Goal: Find specific page/section: Find specific page/section

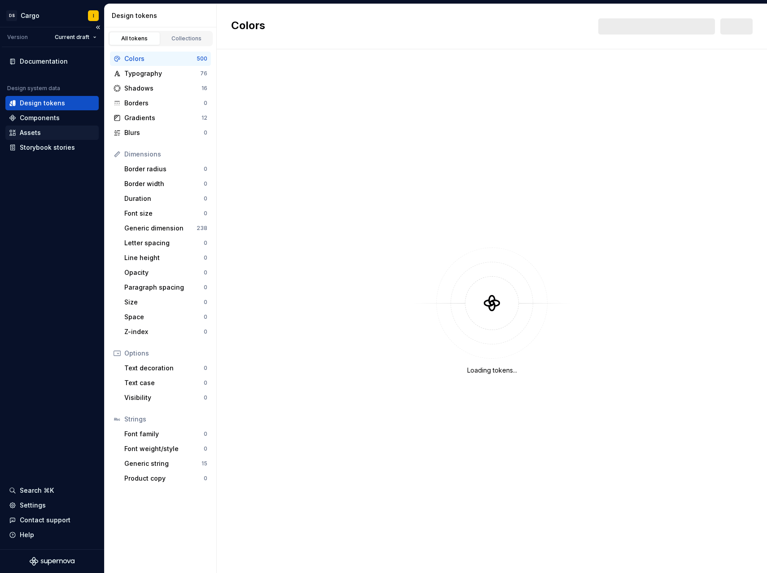
click at [29, 131] on div "Assets" at bounding box center [30, 132] width 21 height 9
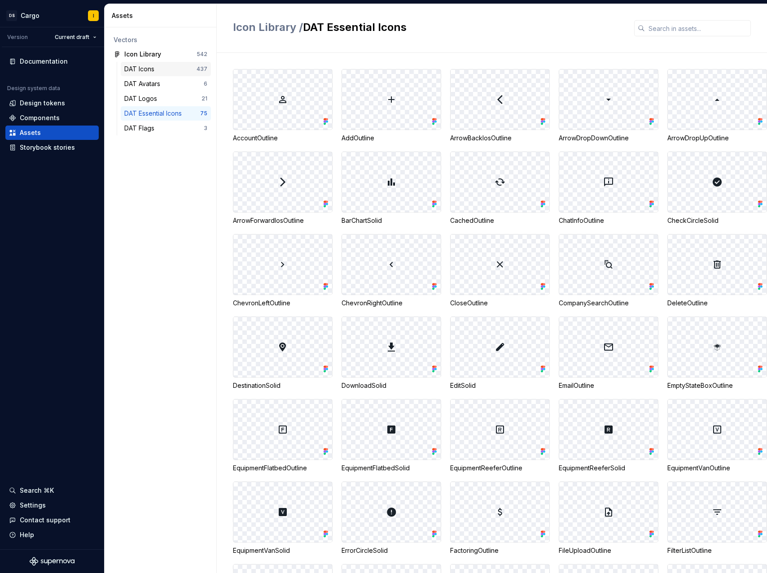
click at [161, 70] on div "DAT Icons" at bounding box center [160, 69] width 72 height 9
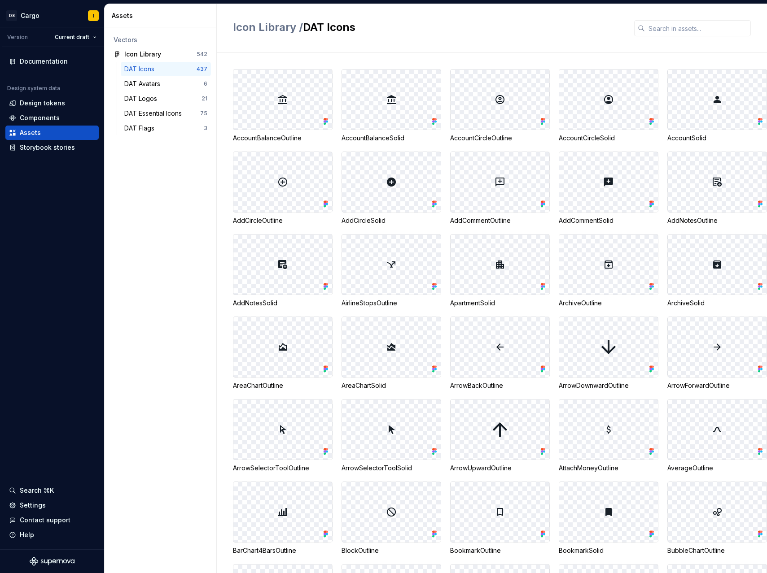
click at [340, 39] on div "Icon Library / DAT Icons" at bounding box center [492, 28] width 550 height 49
click at [679, 30] on input "text" at bounding box center [698, 28] width 106 height 16
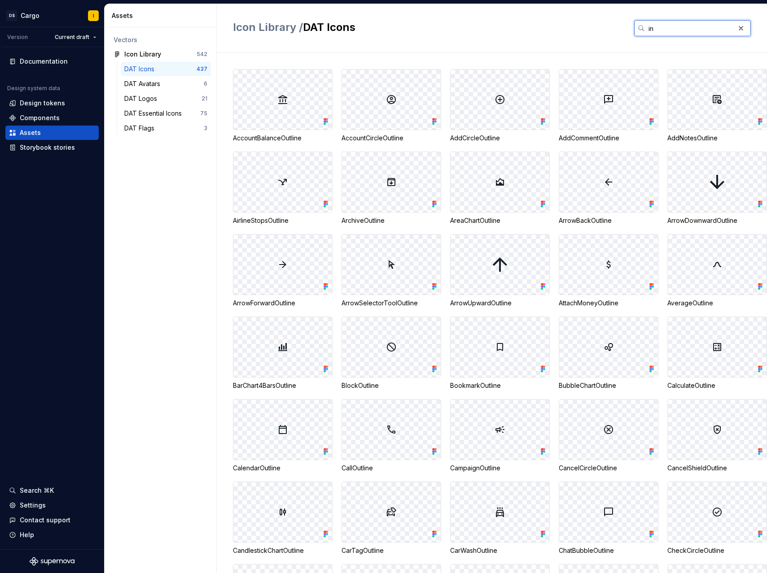
type input "i"
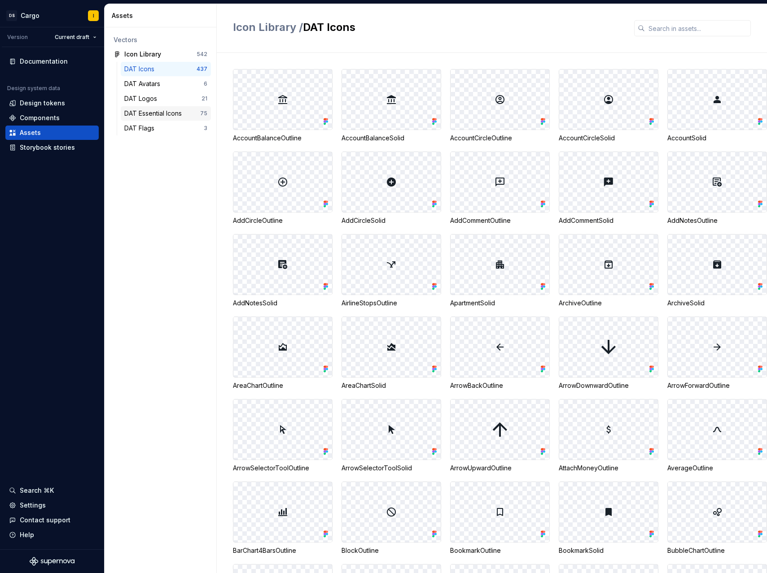
click at [157, 118] on div "DAT Essential Icons 75" at bounding box center [166, 113] width 90 height 14
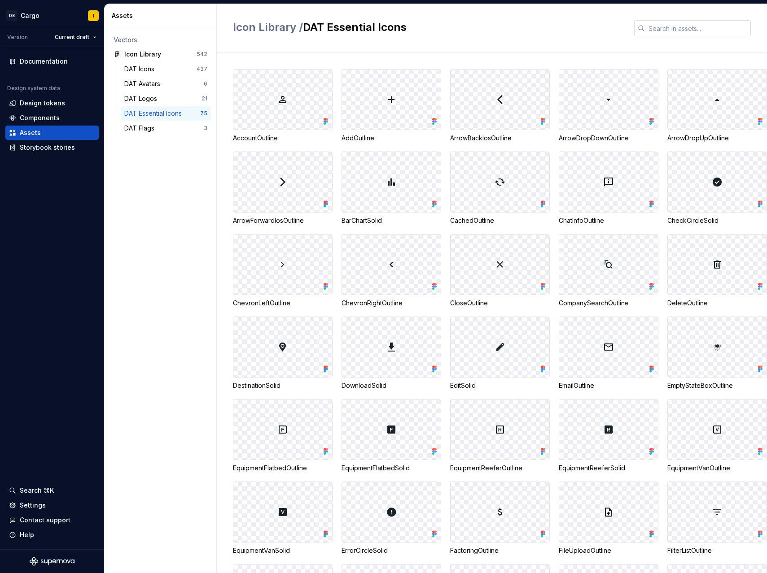
click at [654, 36] on input "text" at bounding box center [698, 28] width 106 height 16
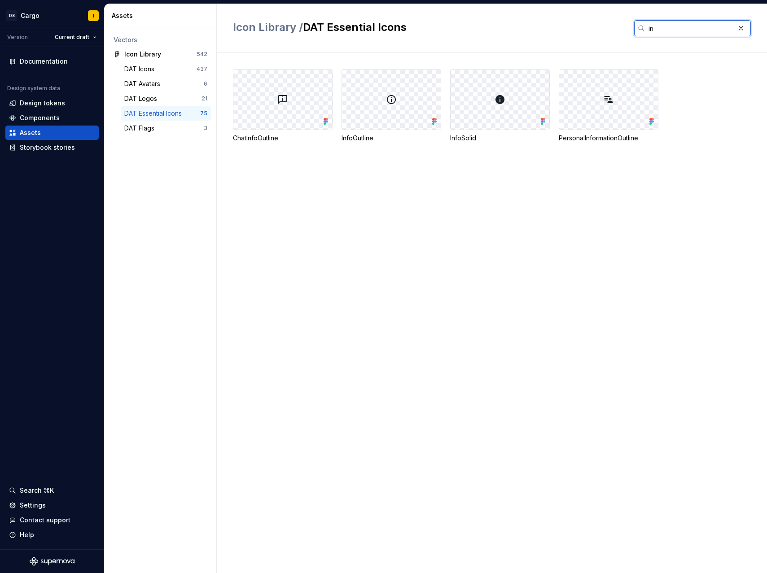
type input "i"
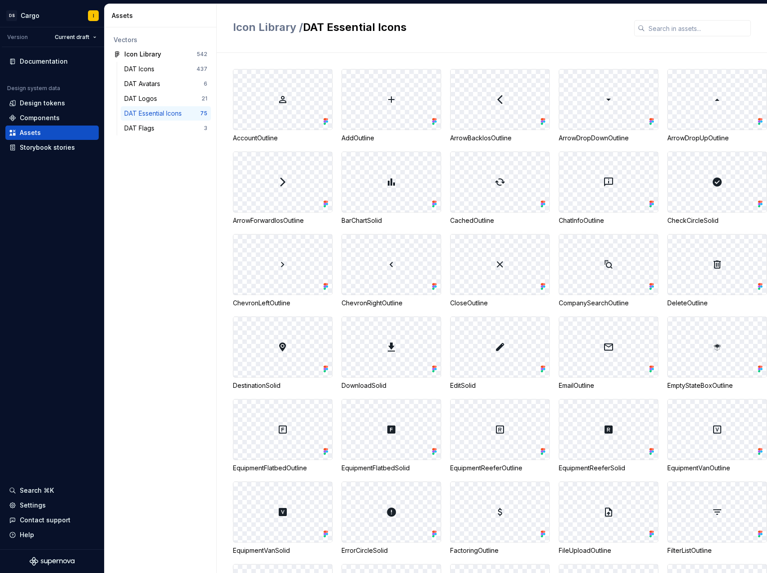
click at [477, 40] on div "Icon Library / DAT Essential Icons" at bounding box center [492, 28] width 550 height 49
click at [139, 97] on div "DAT Logos" at bounding box center [142, 98] width 36 height 9
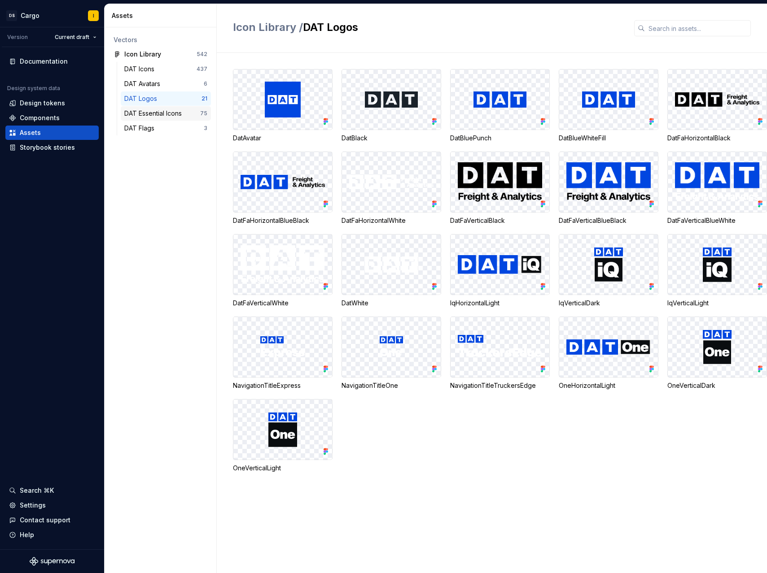
click at [160, 113] on div "DAT Essential Icons" at bounding box center [154, 113] width 61 height 9
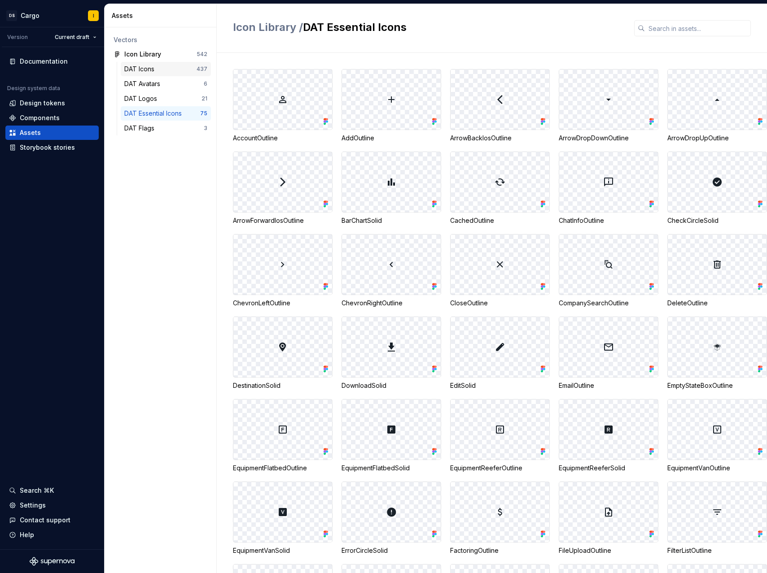
click at [161, 66] on div "DAT Icons" at bounding box center [160, 69] width 72 height 9
